Goal: Task Accomplishment & Management: Use online tool/utility

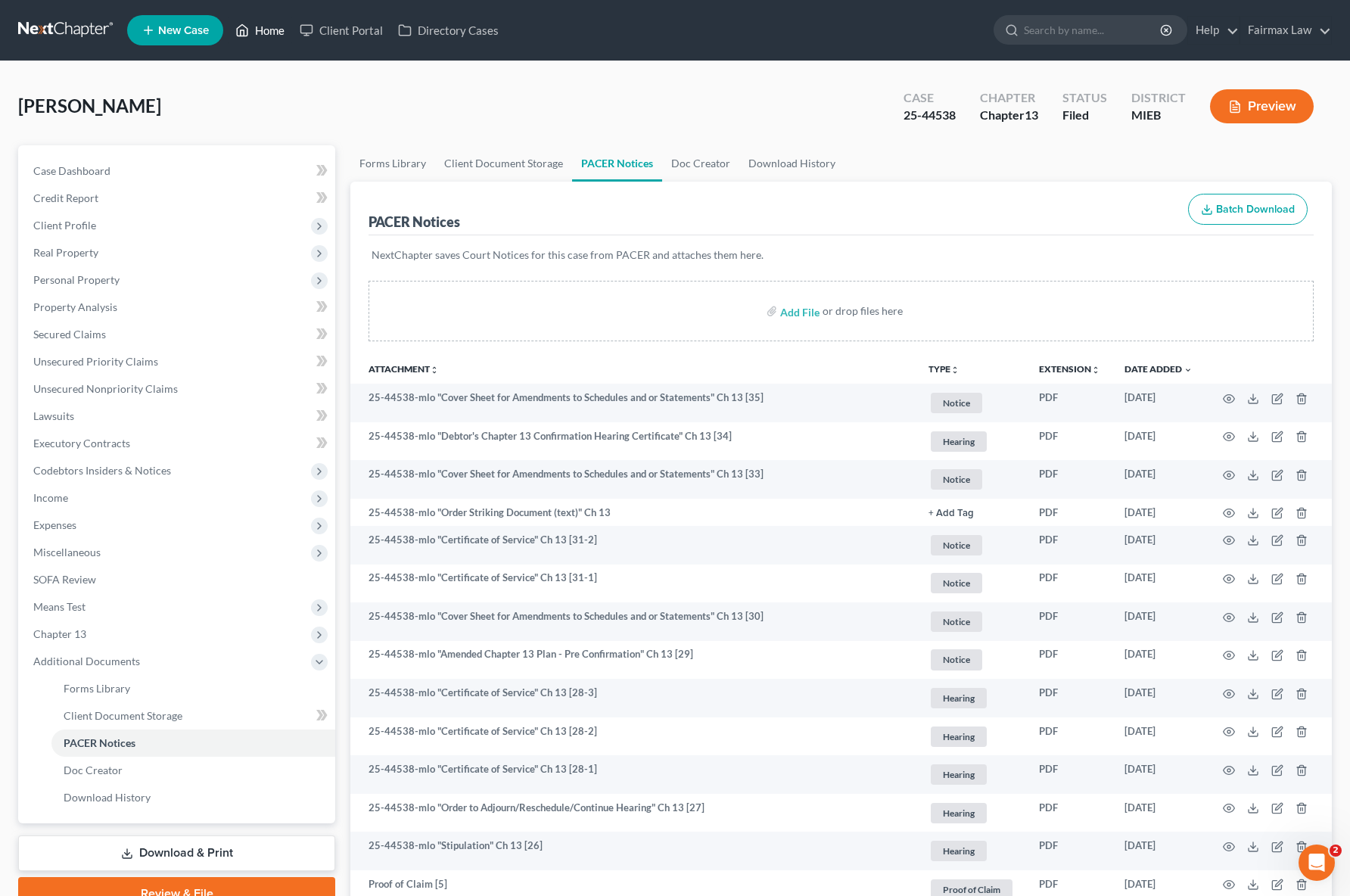
click at [265, 30] on link "Home" at bounding box center [260, 30] width 65 height 27
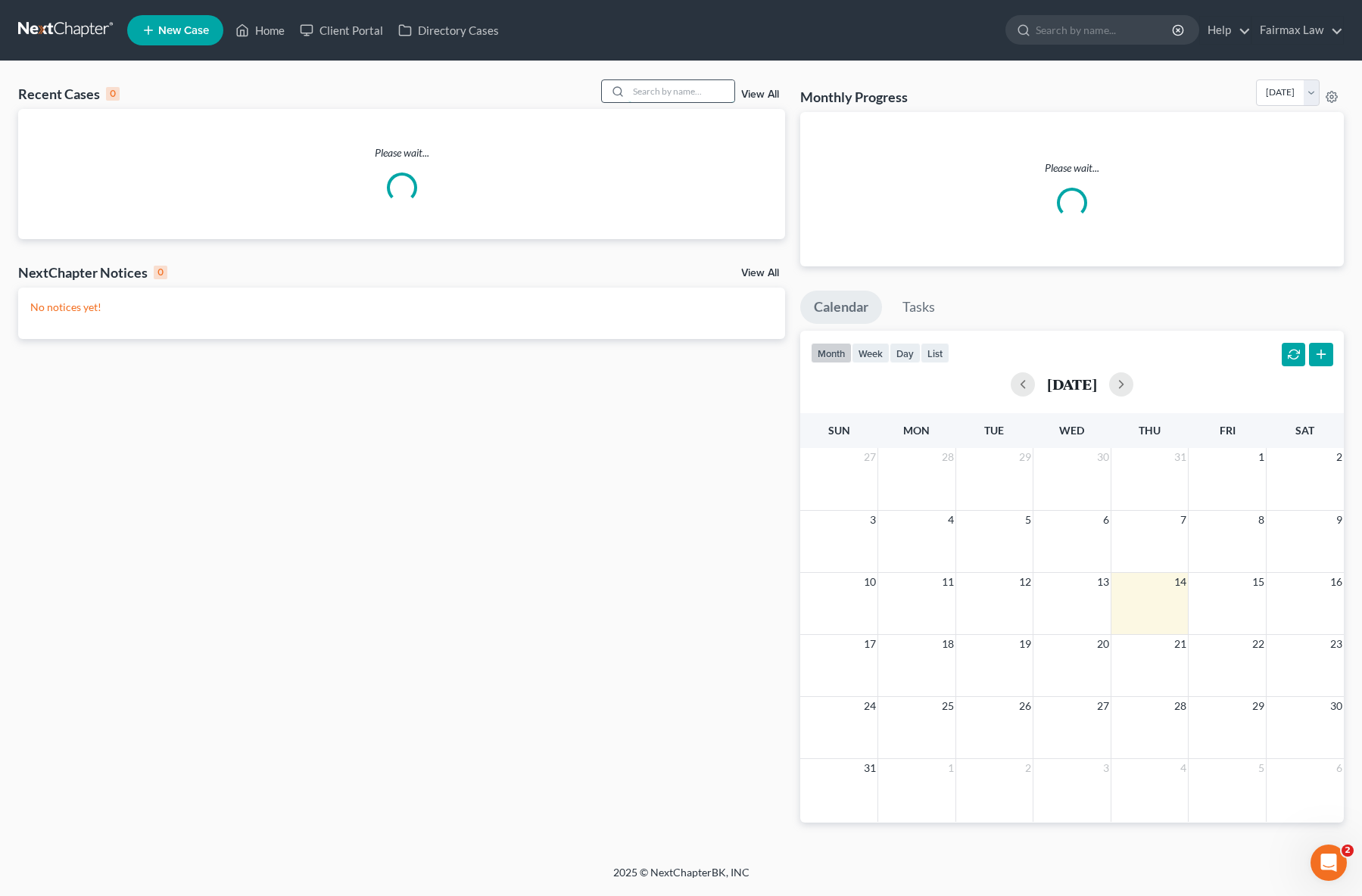
click at [665, 97] on input "search" at bounding box center [681, 91] width 106 height 22
paste input "25-44538"
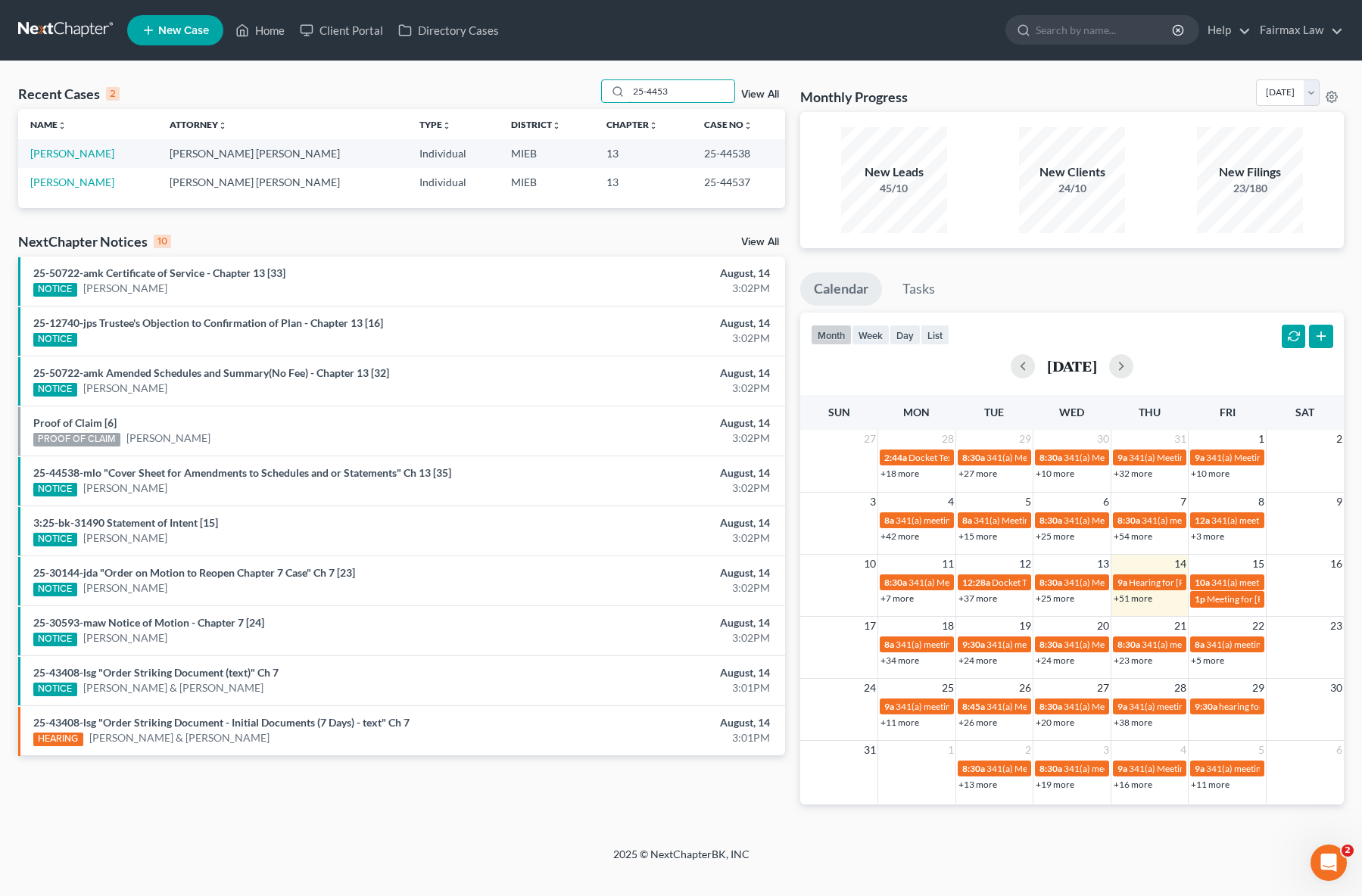
type input "25-4453"
click at [86, 155] on link "Moncrief, Willie" at bounding box center [73, 153] width 84 height 13
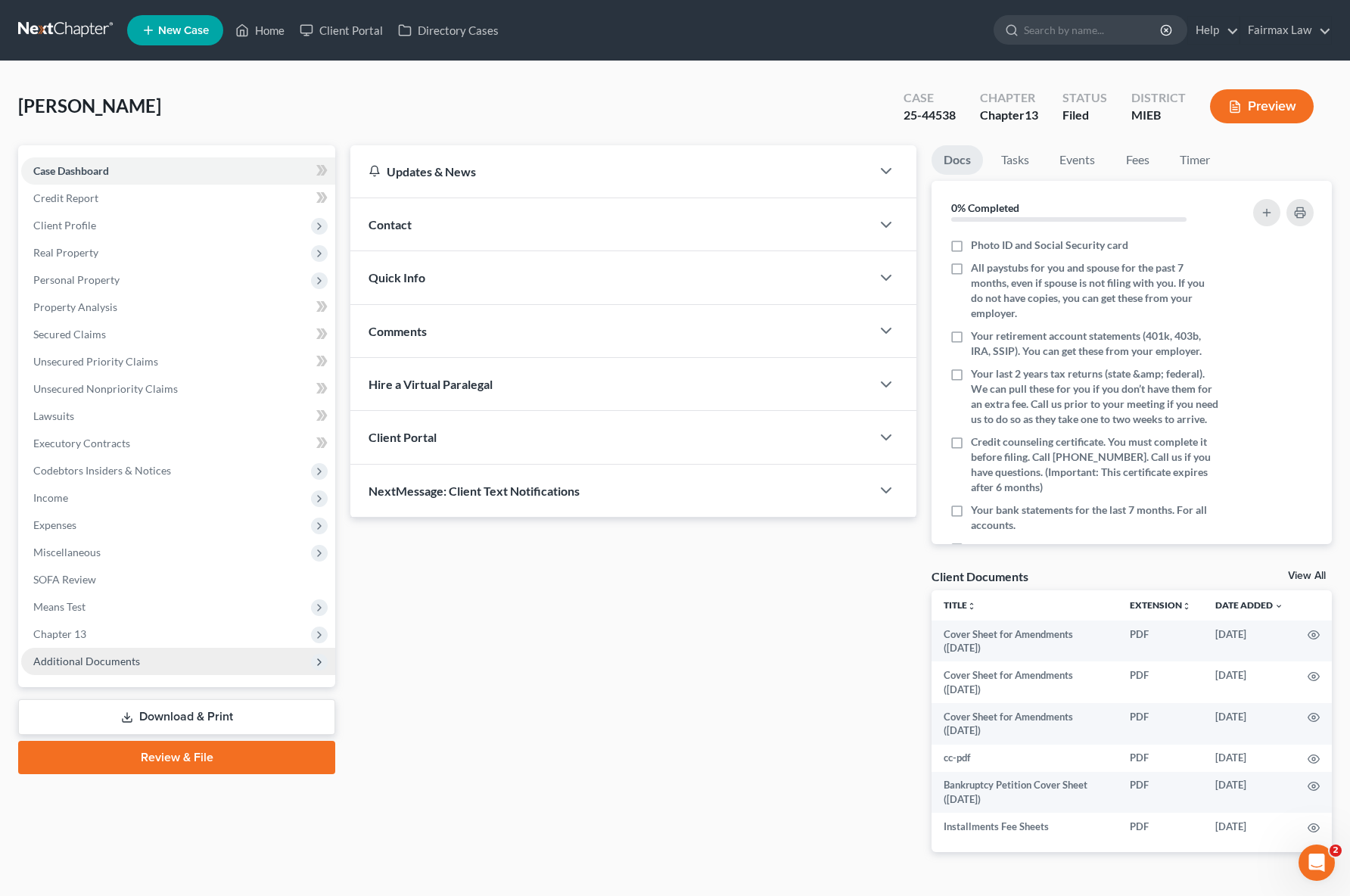
click at [110, 669] on span "Additional Documents" at bounding box center [178, 662] width 314 height 27
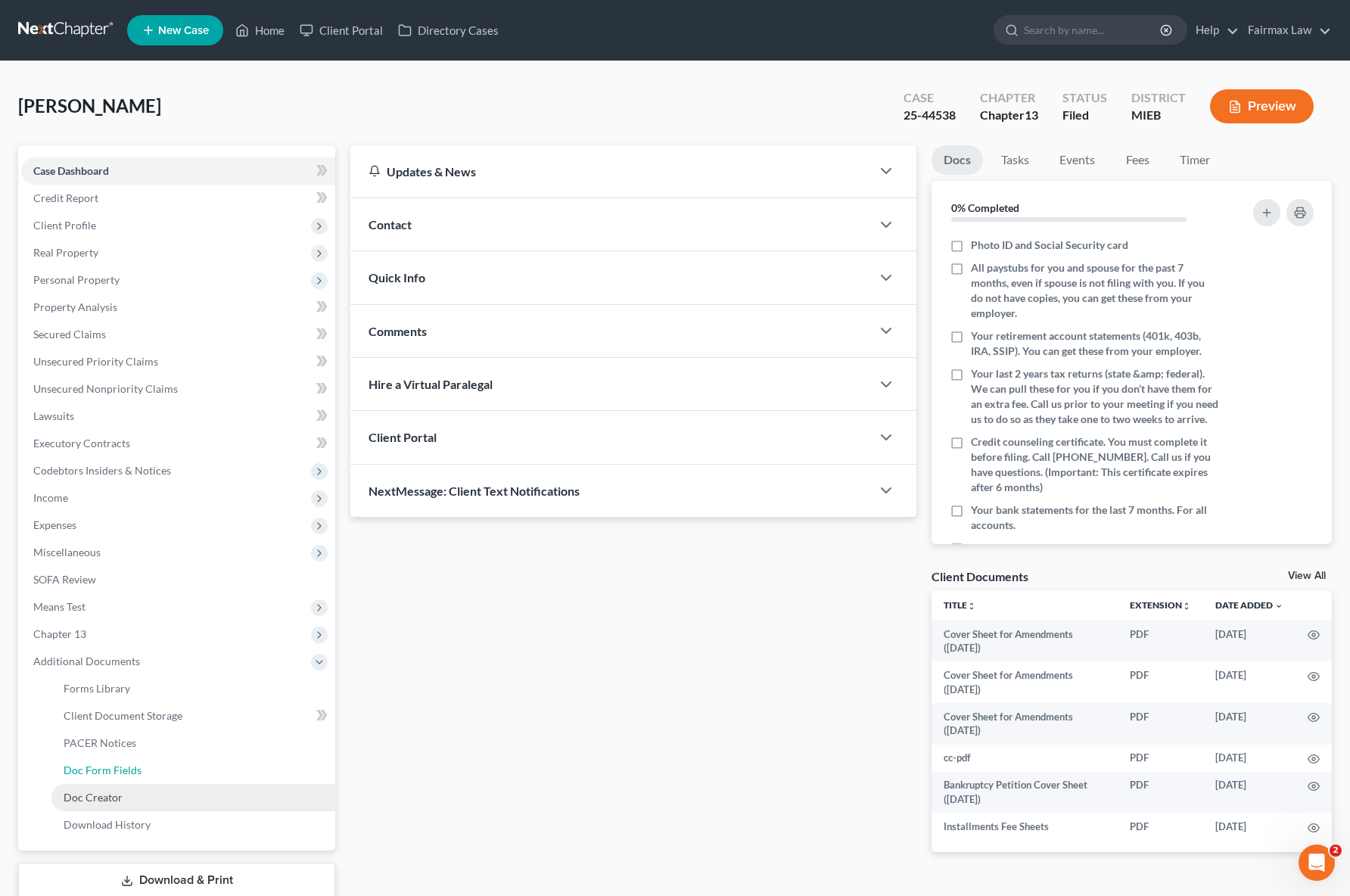
drag, startPoint x: 131, startPoint y: 771, endPoint x: 118, endPoint y: 770, distance: 13.0
click at [131, 771] on span "Doc Form Fields" at bounding box center [103, 770] width 78 height 13
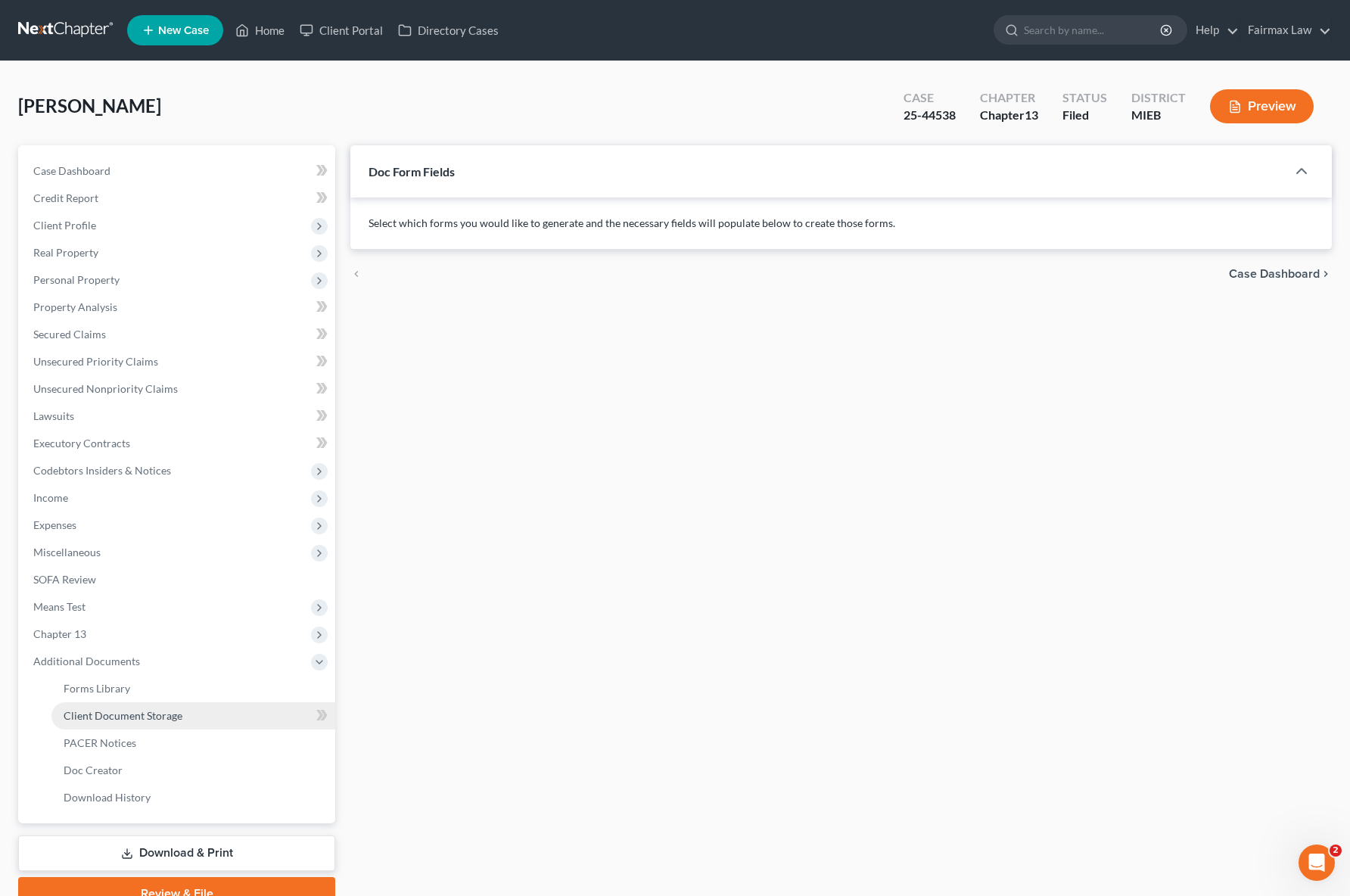
click at [125, 722] on span "Client Document Storage" at bounding box center [123, 715] width 119 height 13
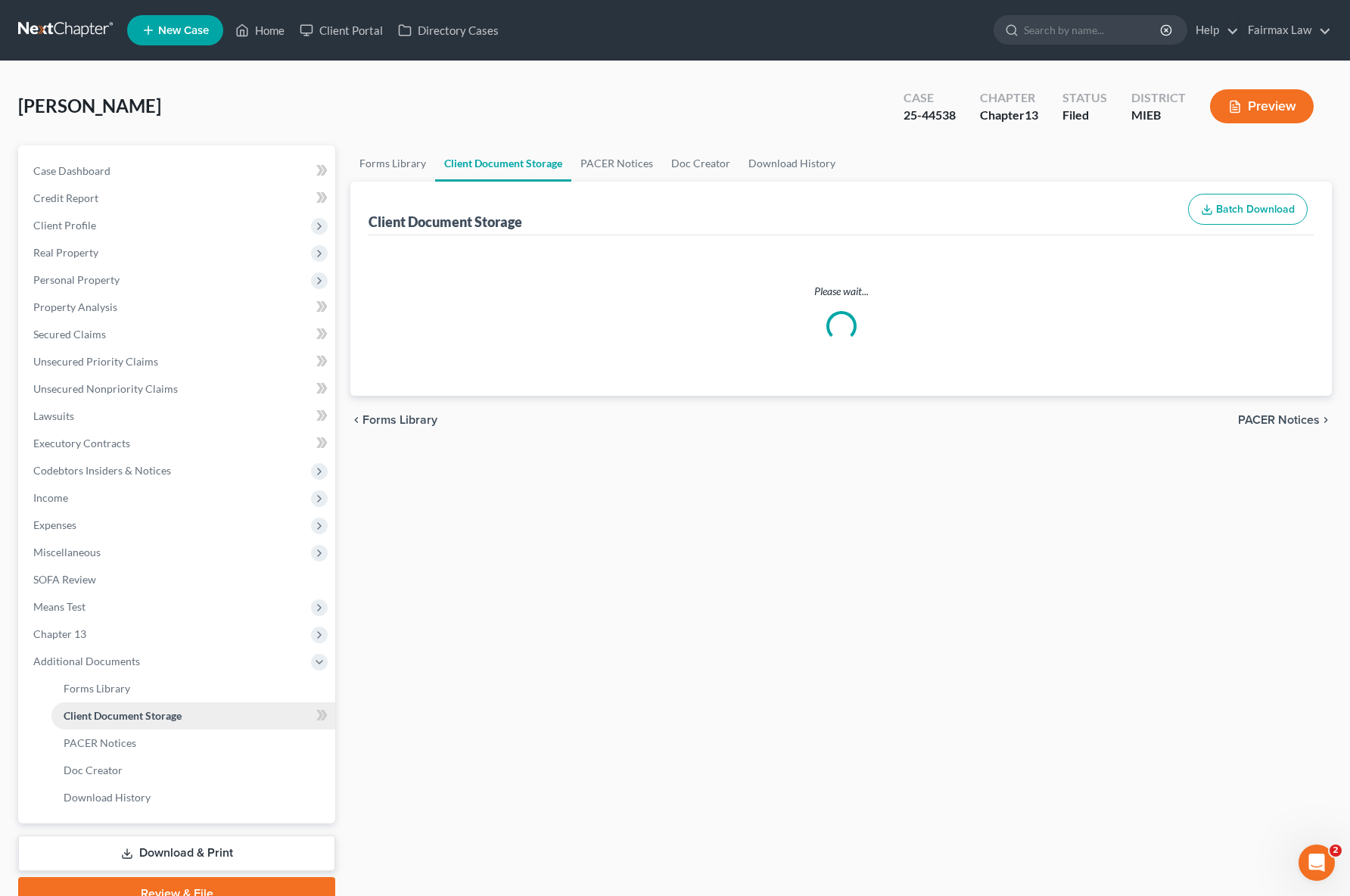
select select "32"
select select "6"
select select "7"
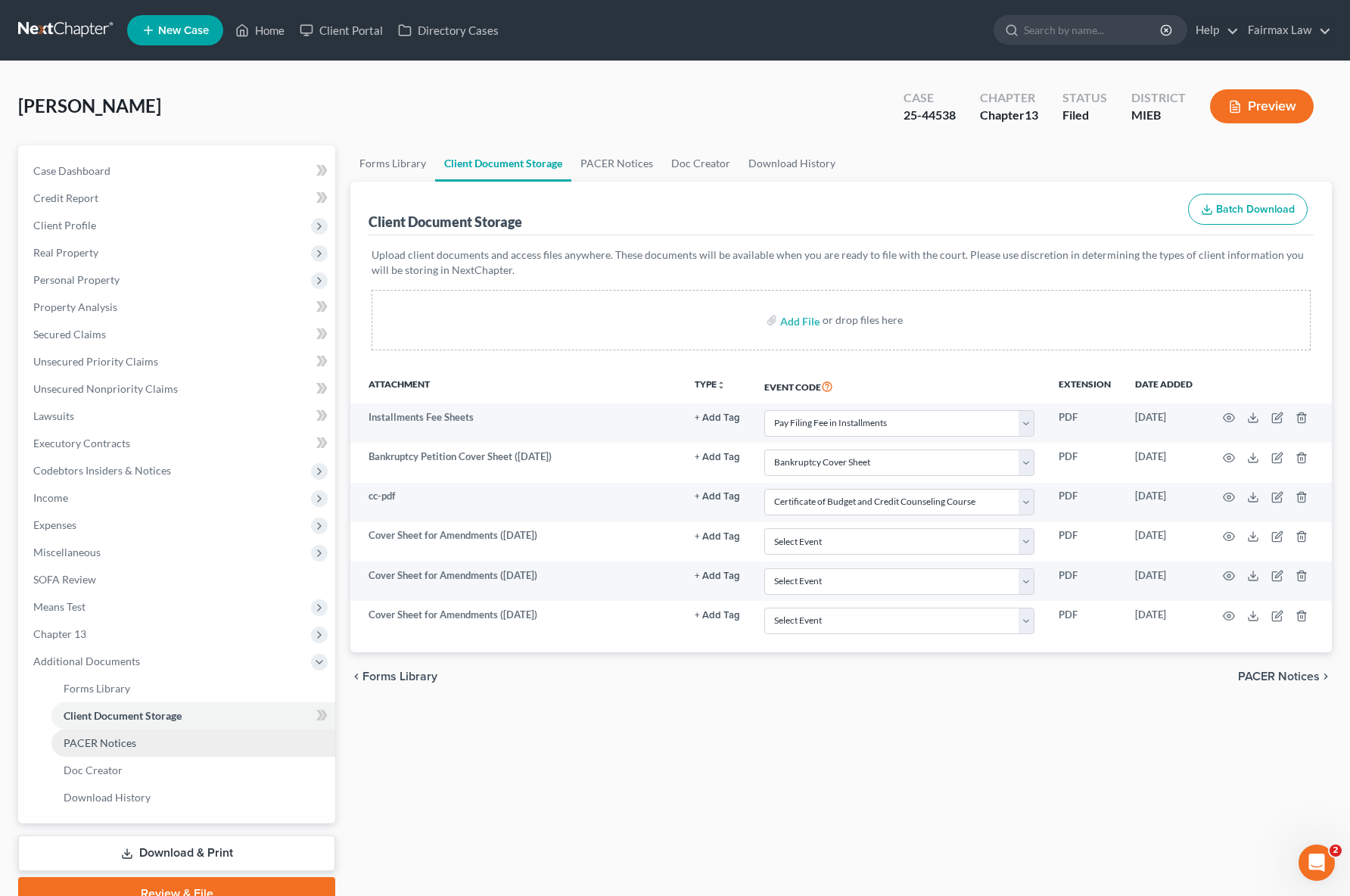
click at [123, 748] on span "PACER Notices" at bounding box center [100, 742] width 73 height 13
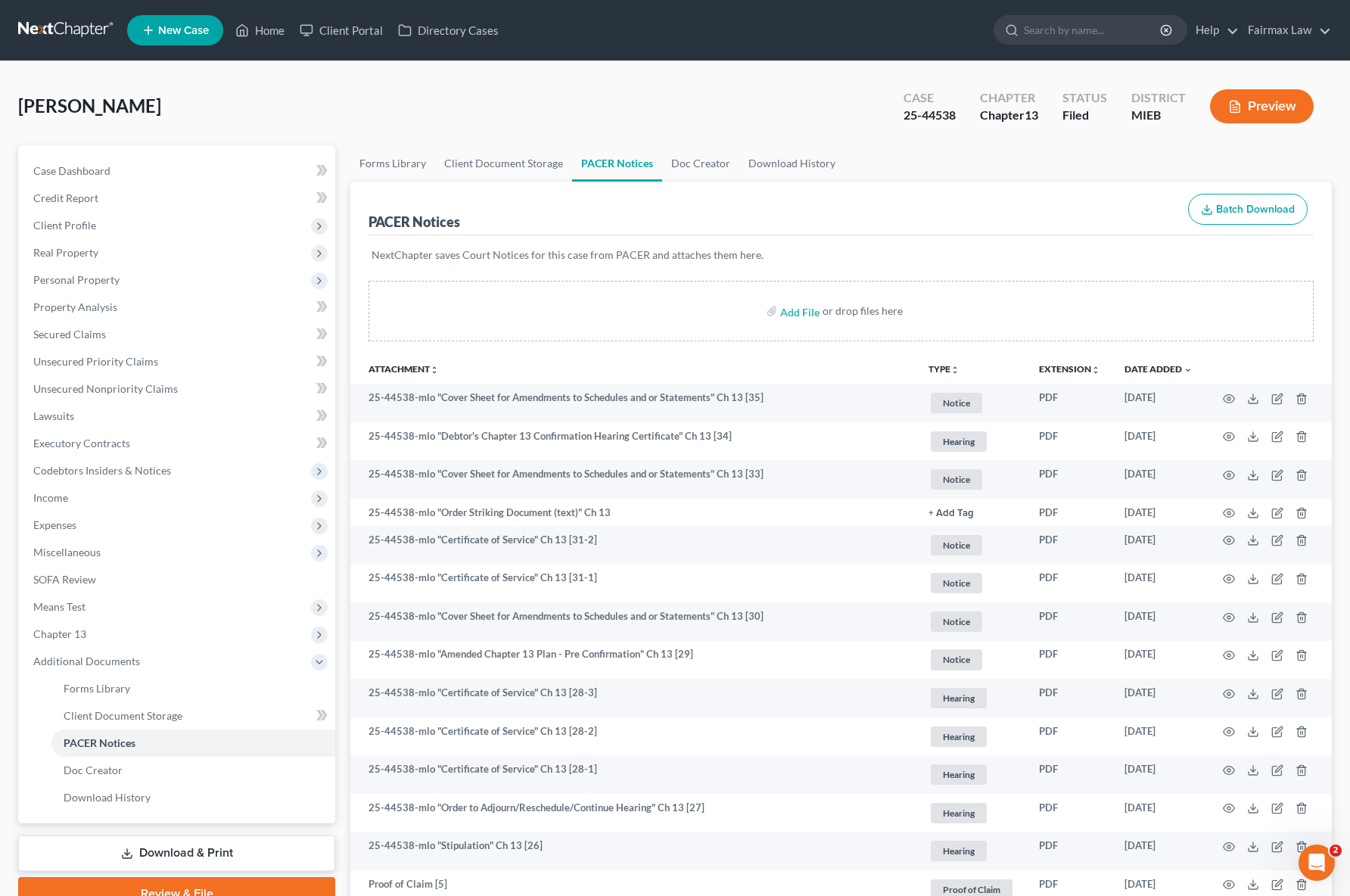
click at [1272, 111] on button "Preview" at bounding box center [1262, 106] width 104 height 34
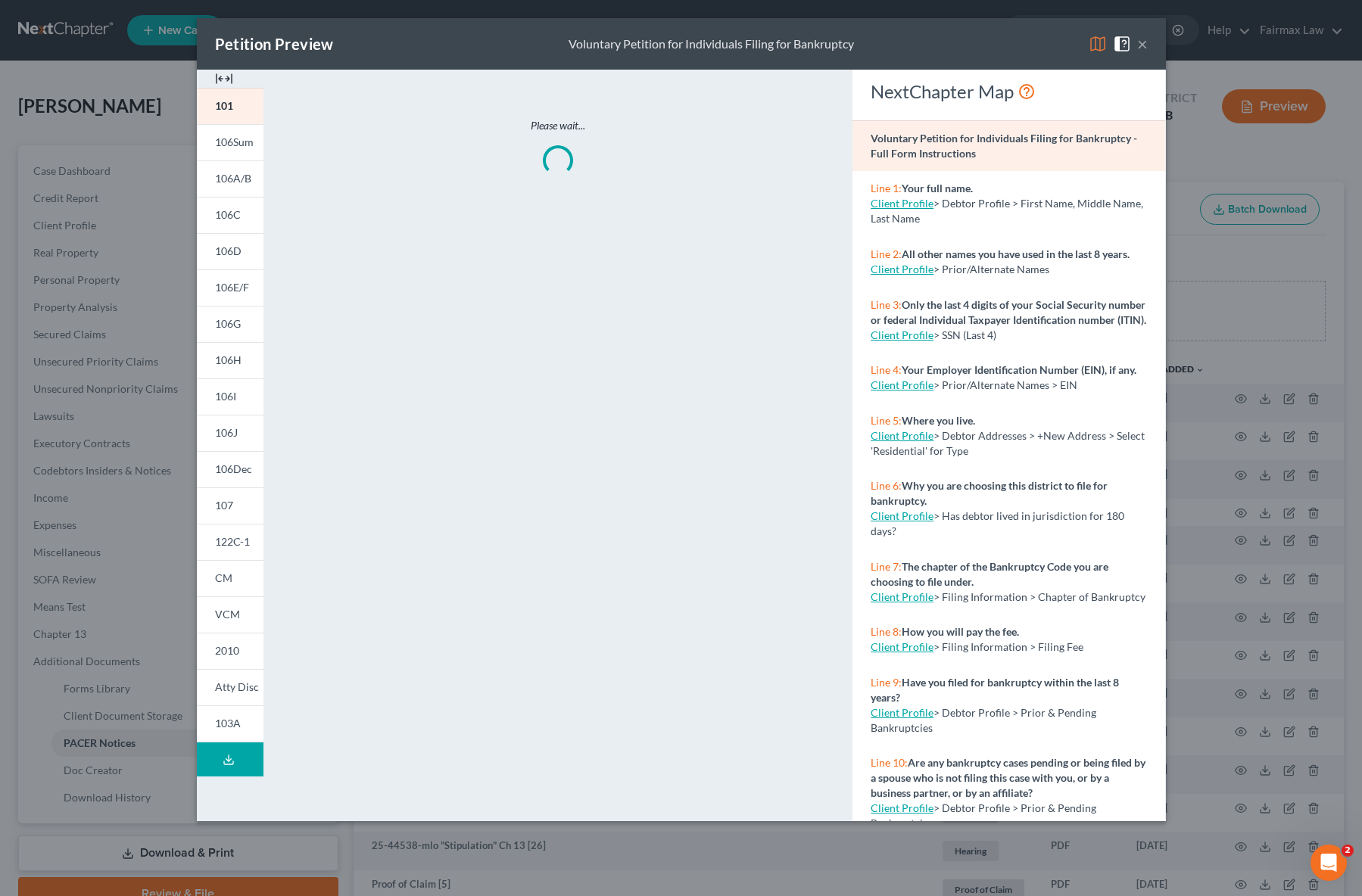
click at [1138, 42] on button "×" at bounding box center [1141, 44] width 11 height 19
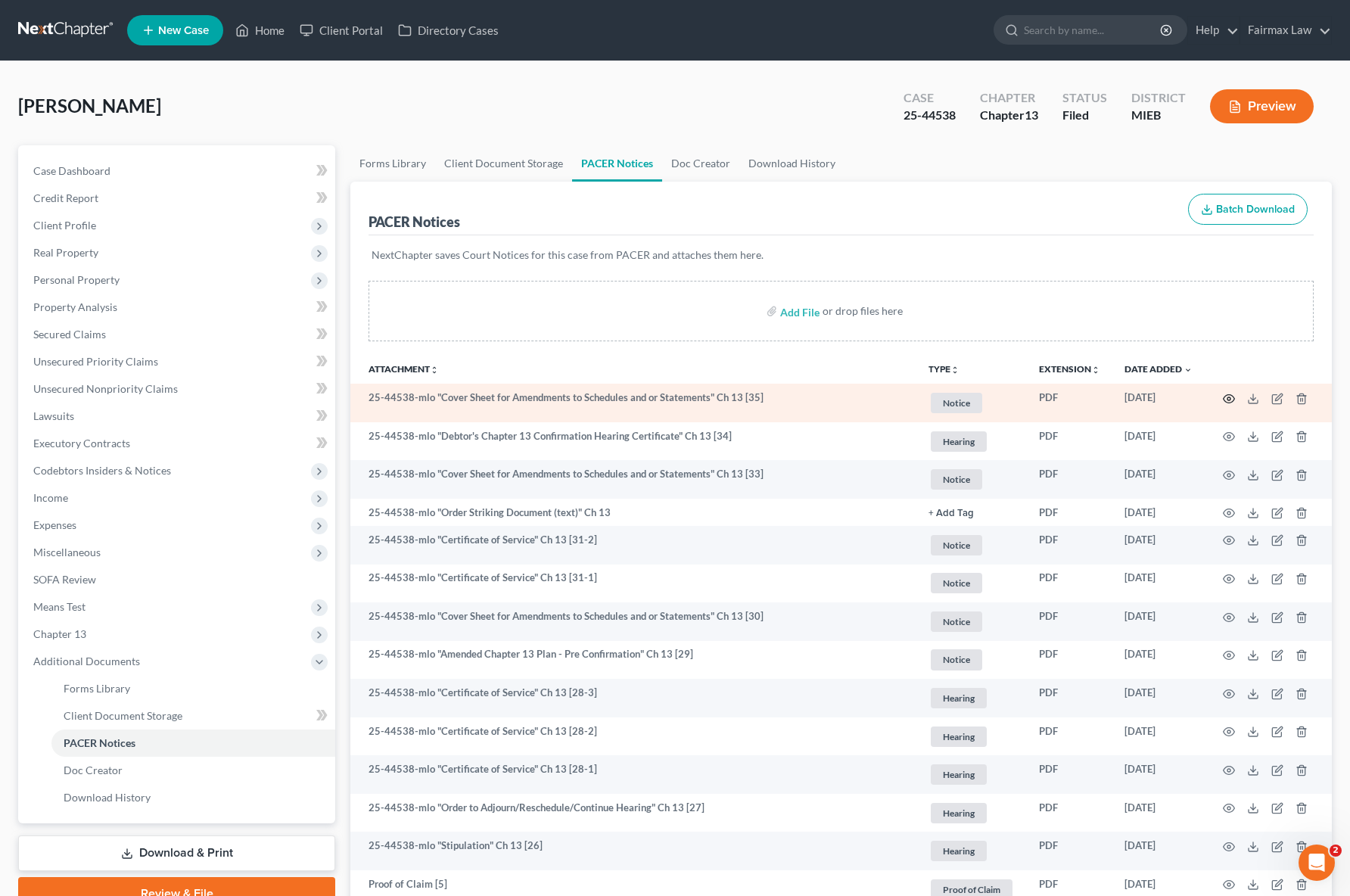
click at [1228, 401] on icon "button" at bounding box center [1228, 399] width 12 height 12
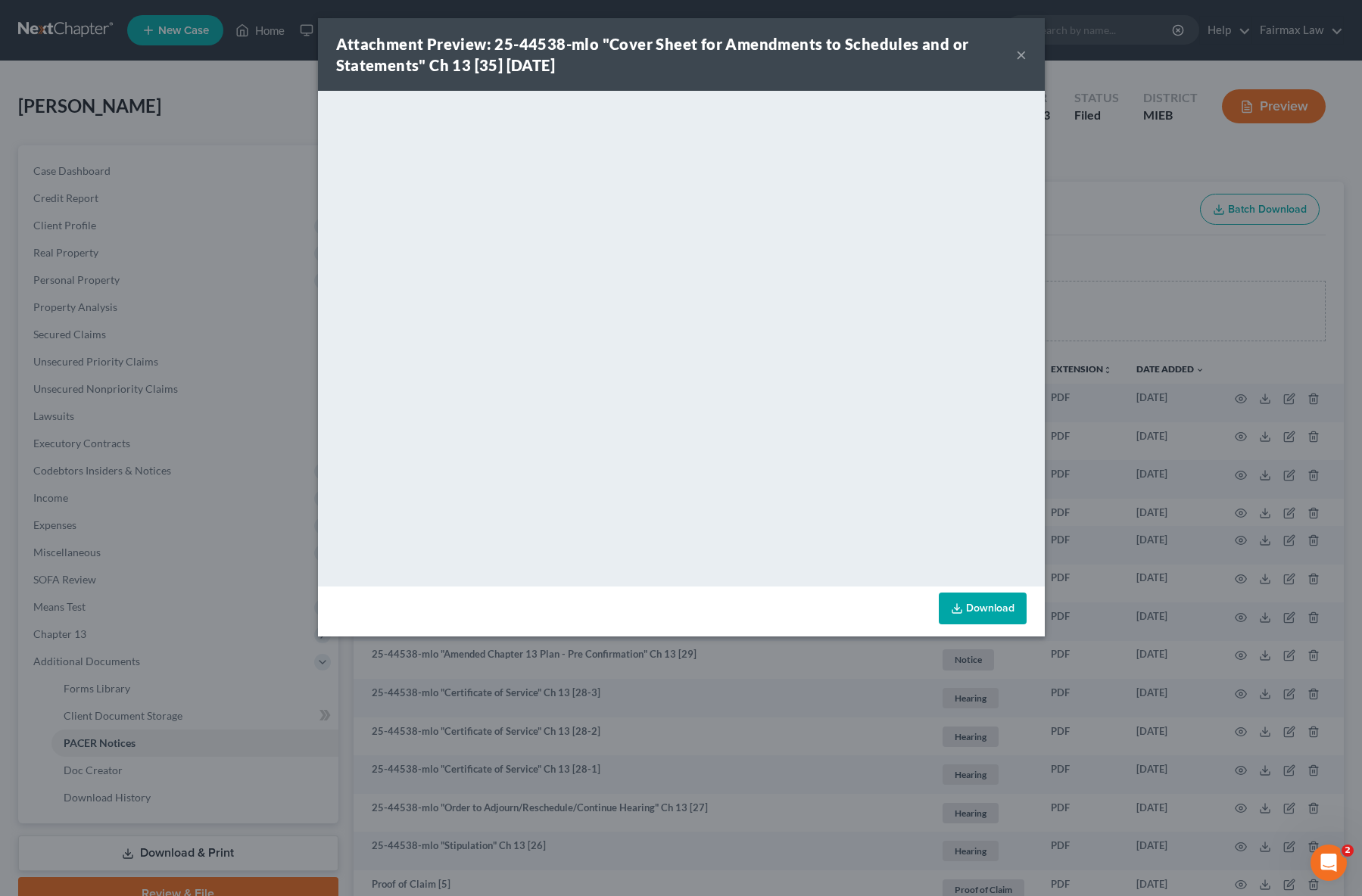
click at [1017, 56] on button "×" at bounding box center [1021, 54] width 11 height 19
